Goal: Find specific page/section: Find specific page/section

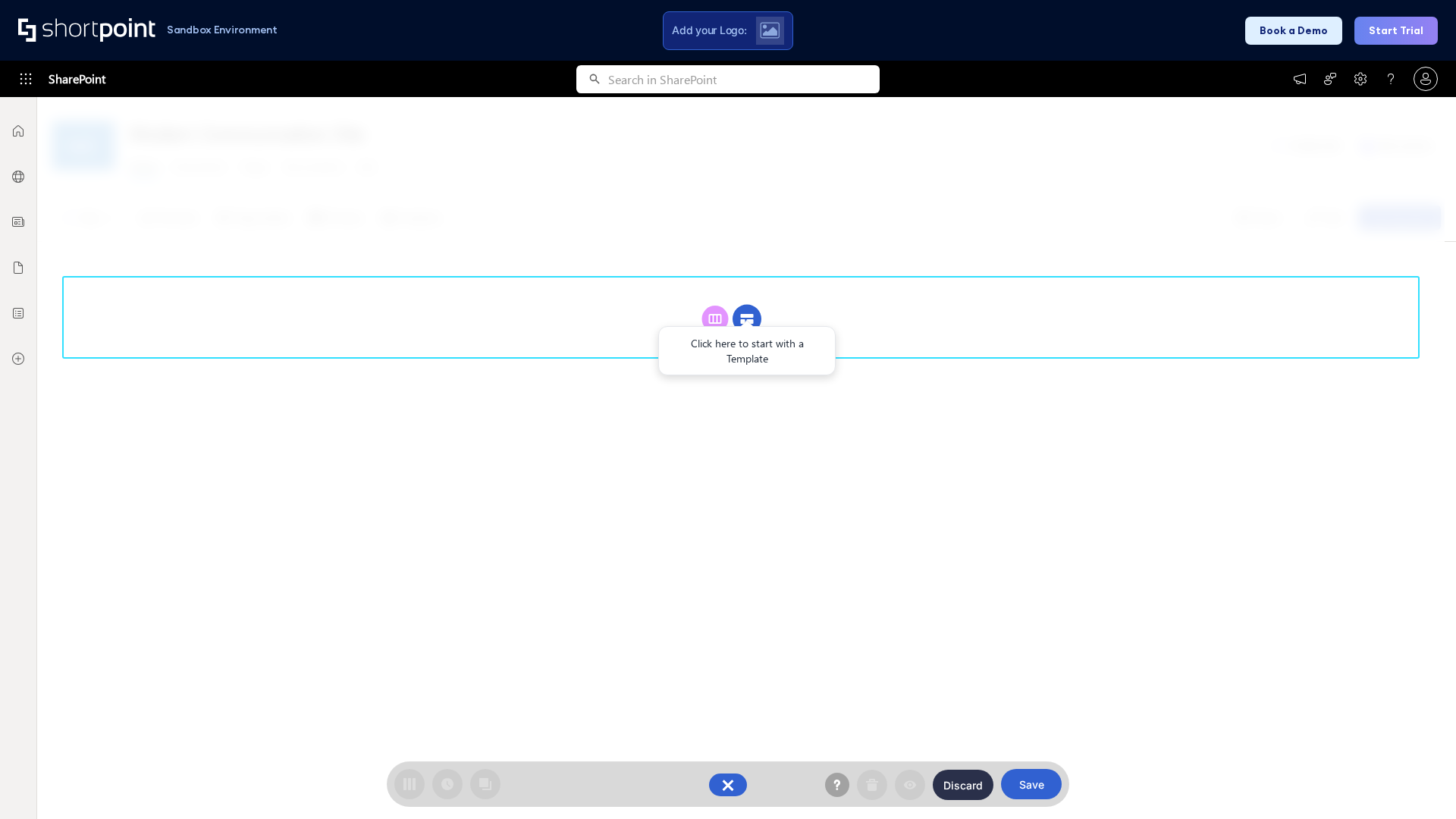
click at [747, 305] on circle at bounding box center [747, 319] width 29 height 29
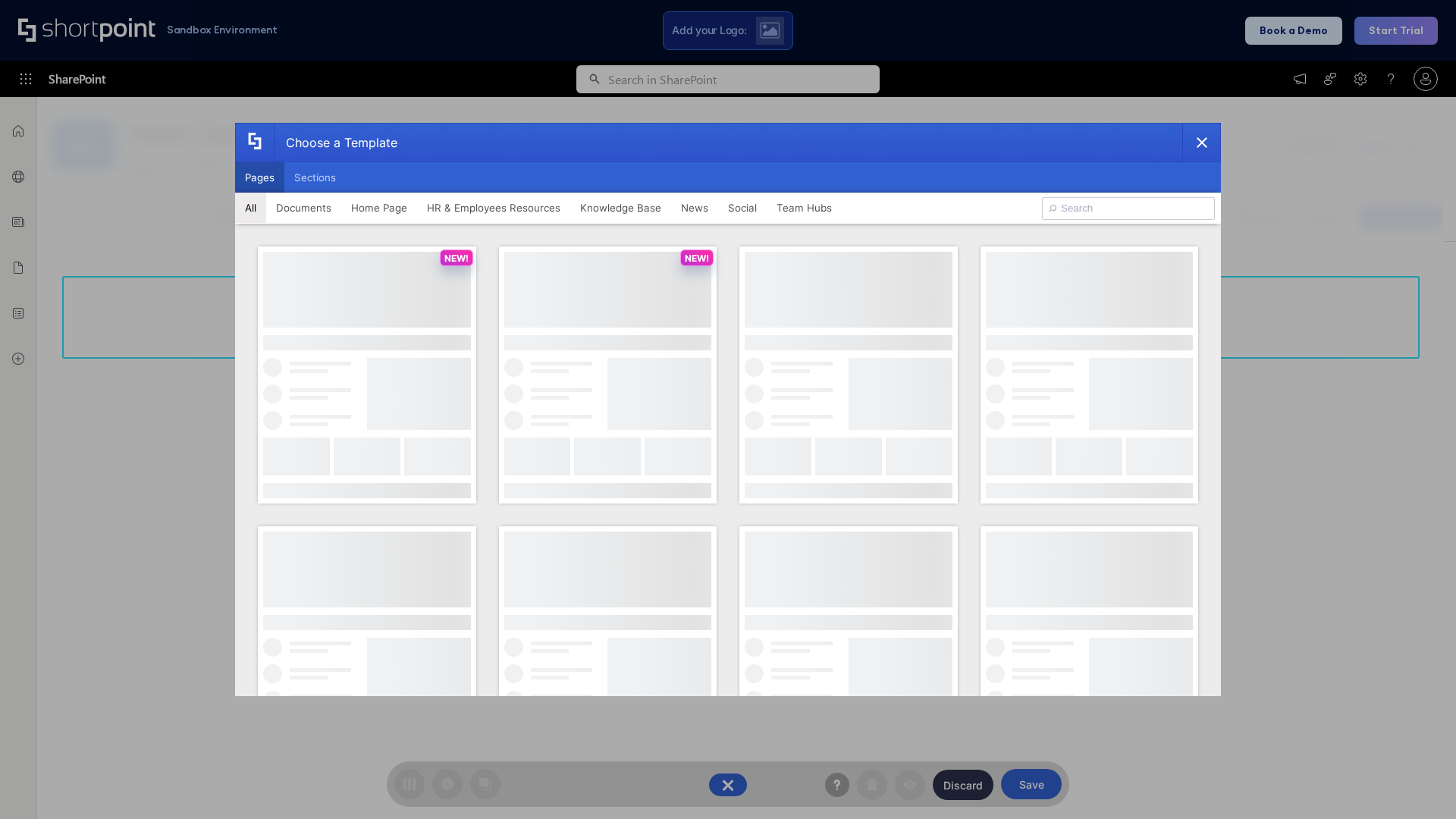
scroll to position [208, 0]
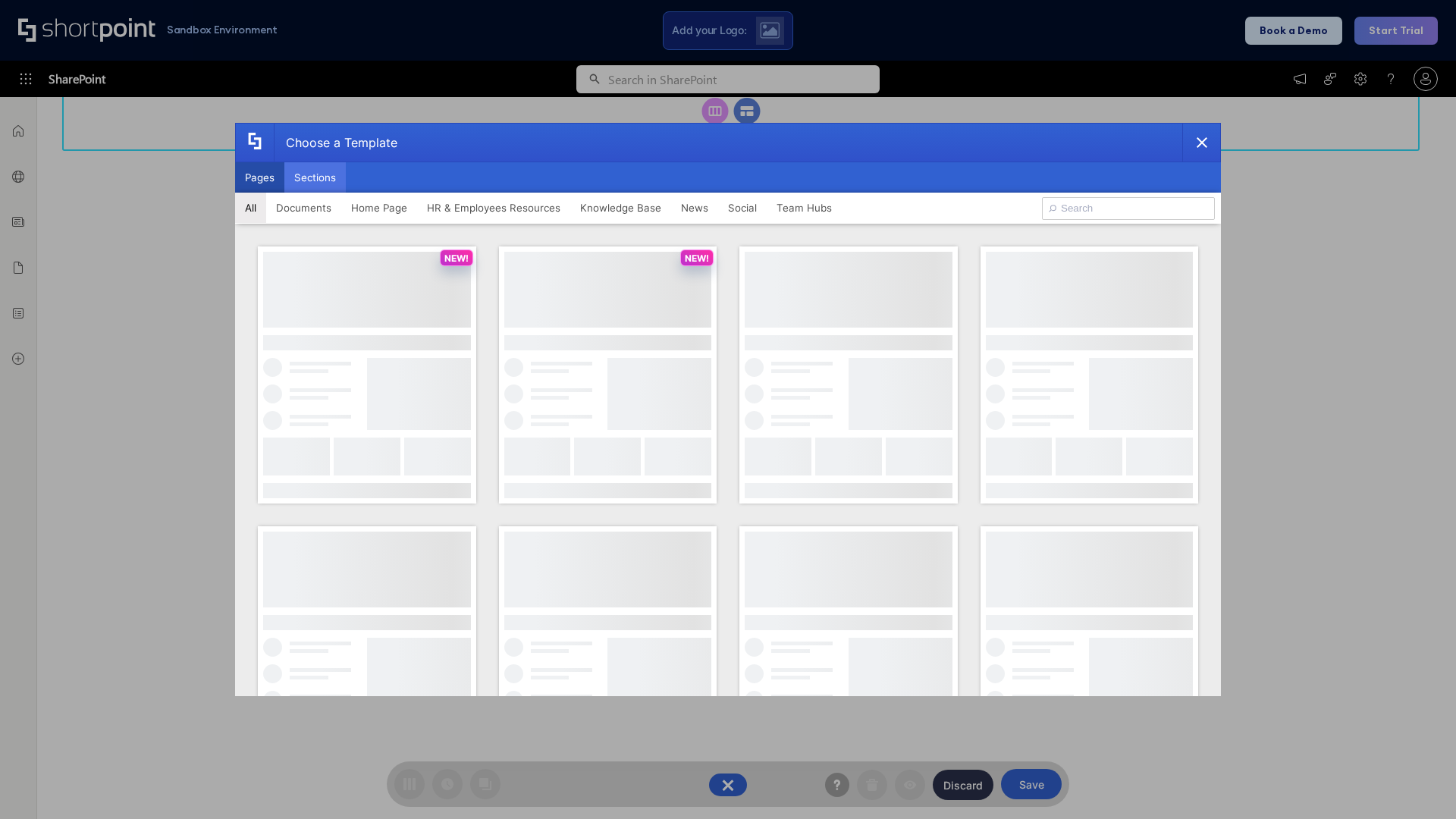
click at [314, 177] on button "Sections" at bounding box center [315, 177] width 62 height 30
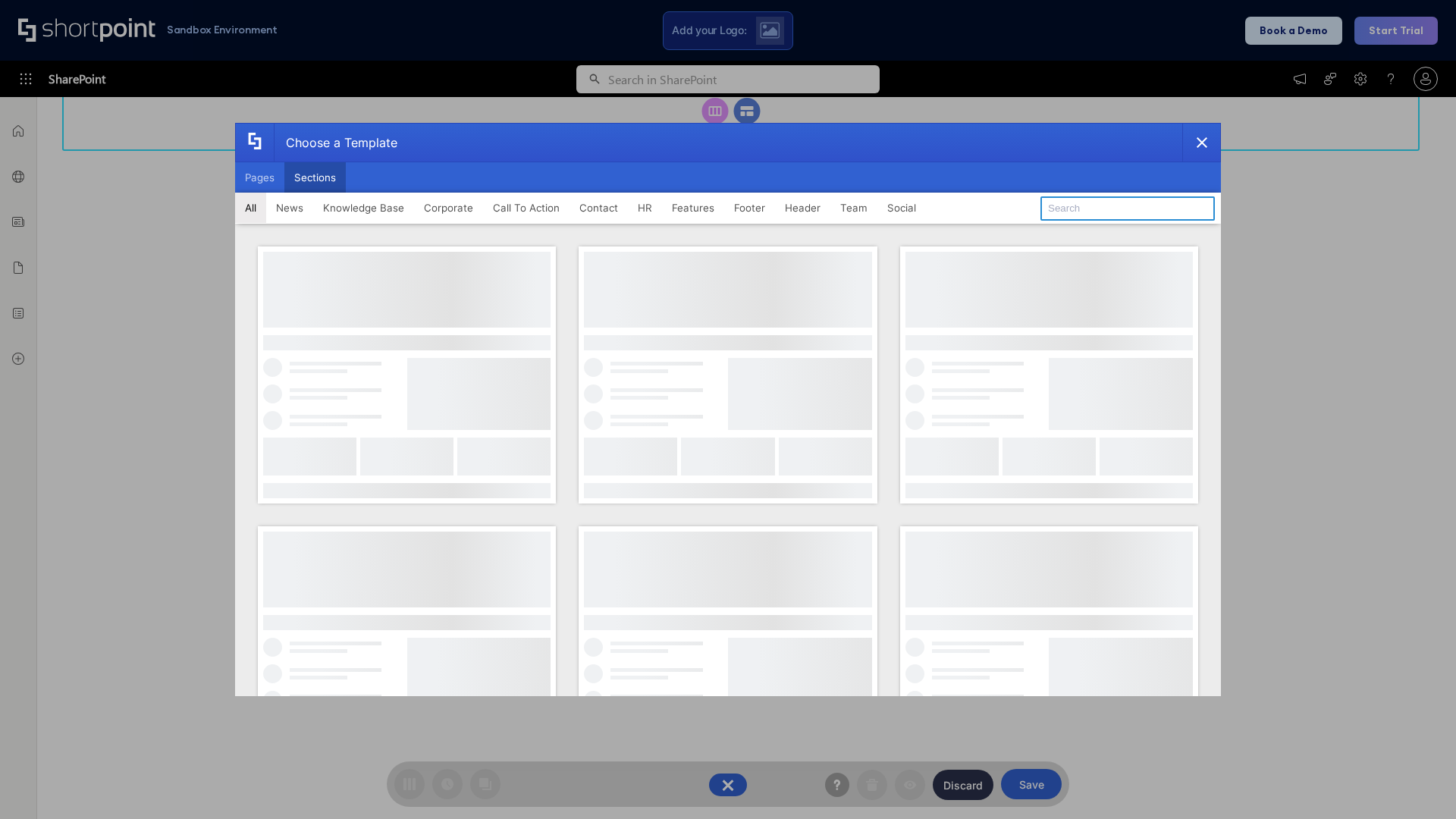
type input "HR Hub"
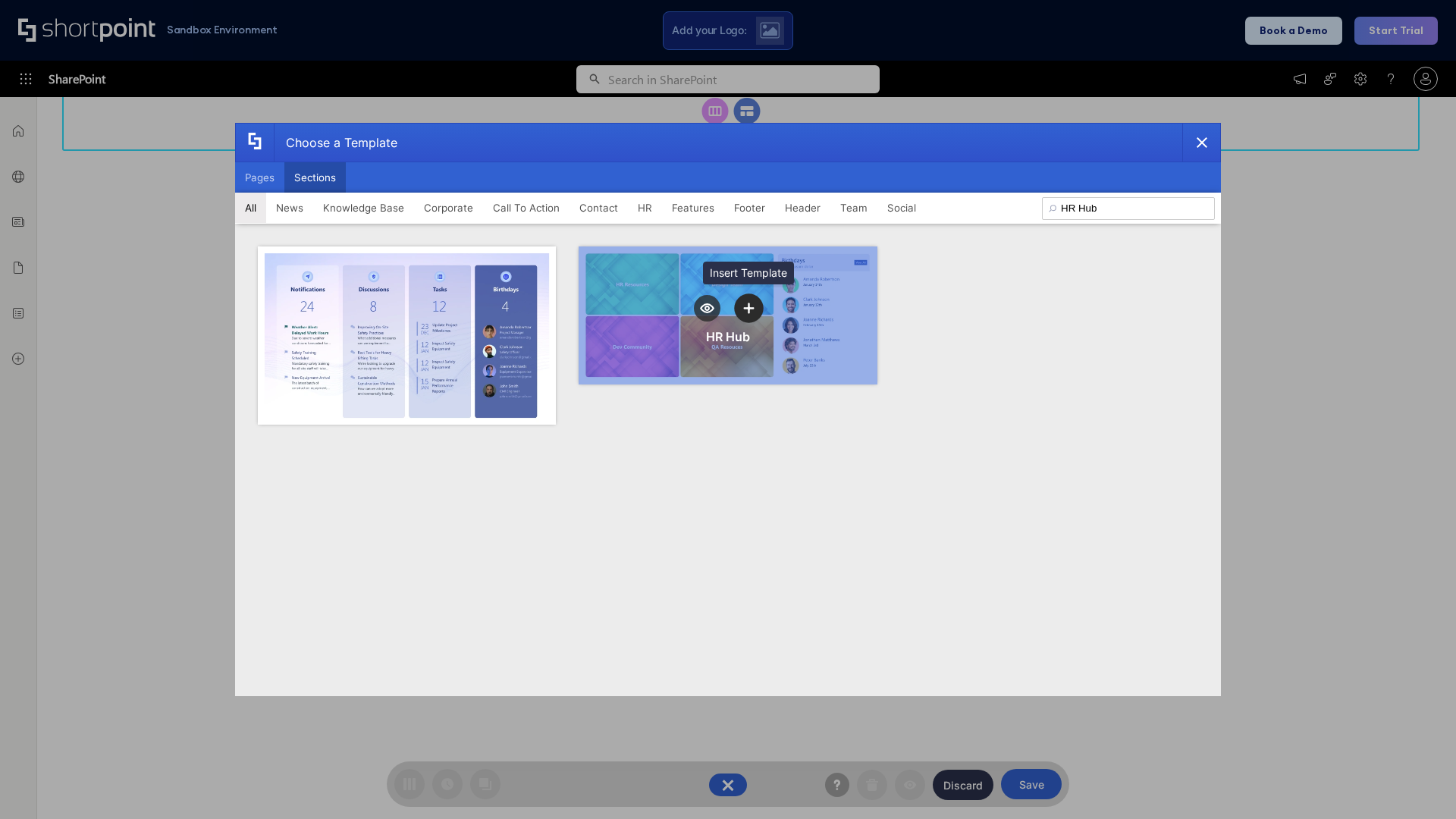
click at [748, 308] on icon "template selector" at bounding box center [748, 307] width 10 height 10
